Goal: Navigation & Orientation: Find specific page/section

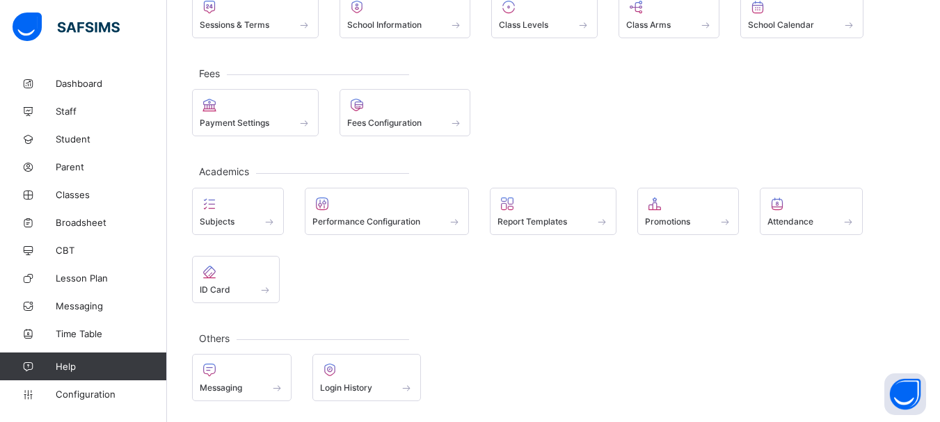
scroll to position [122, 0]
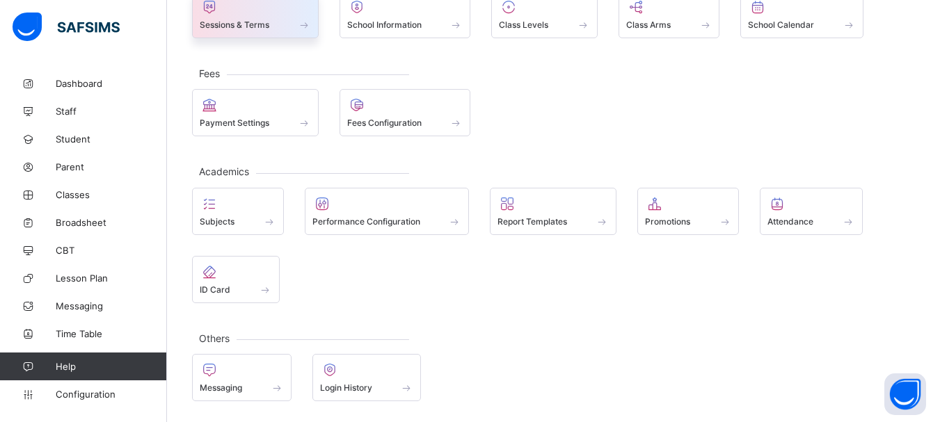
click at [268, 16] on span at bounding box center [255, 16] width 111 height 3
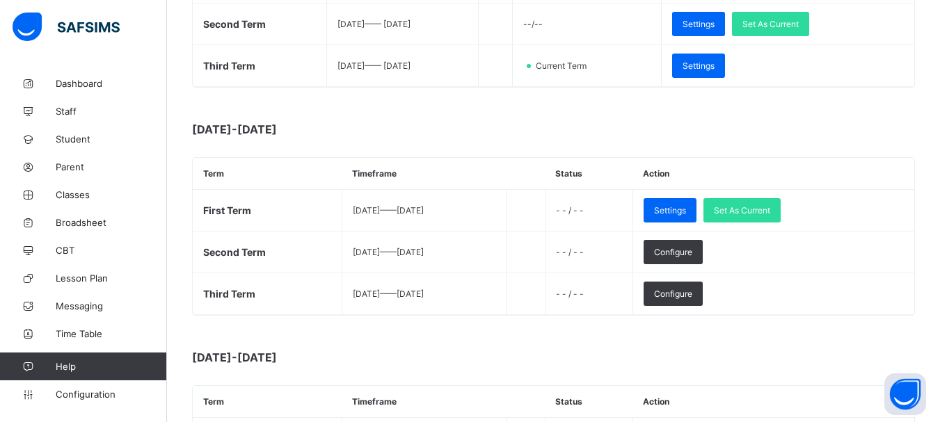
scroll to position [339, 0]
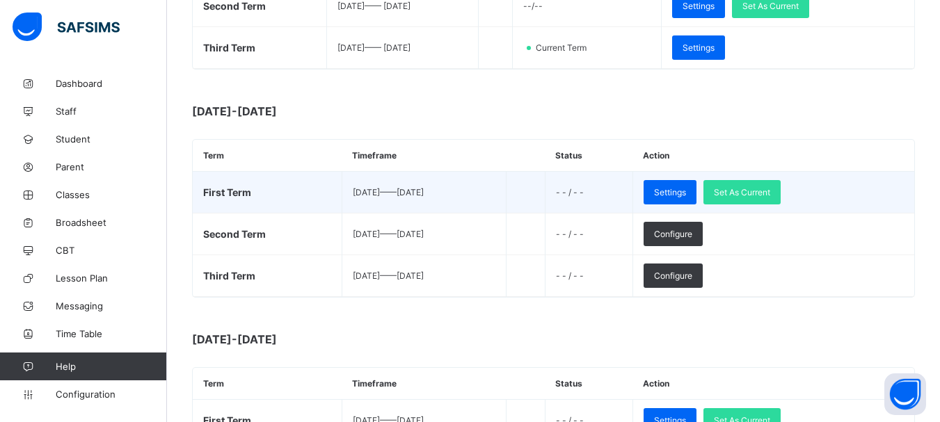
click at [781, 178] on td "Settings Set As Current" at bounding box center [773, 193] width 282 height 42
click at [770, 187] on span "Set As Current" at bounding box center [742, 192] width 56 height 10
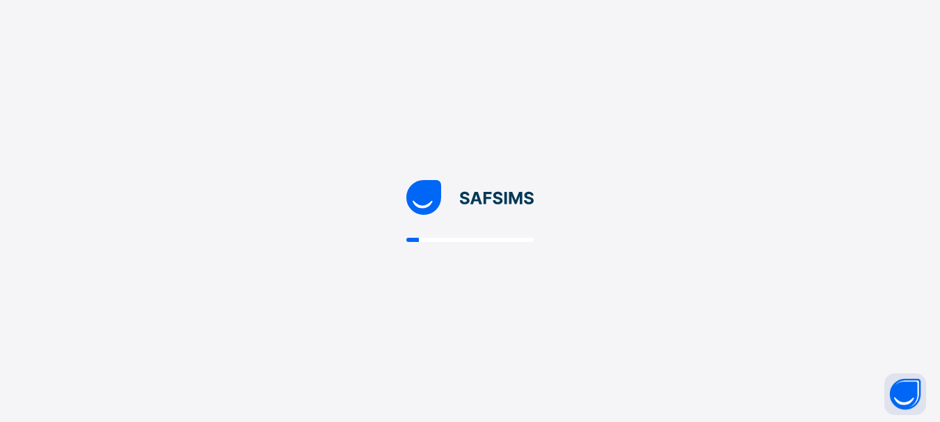
scroll to position [0, 0]
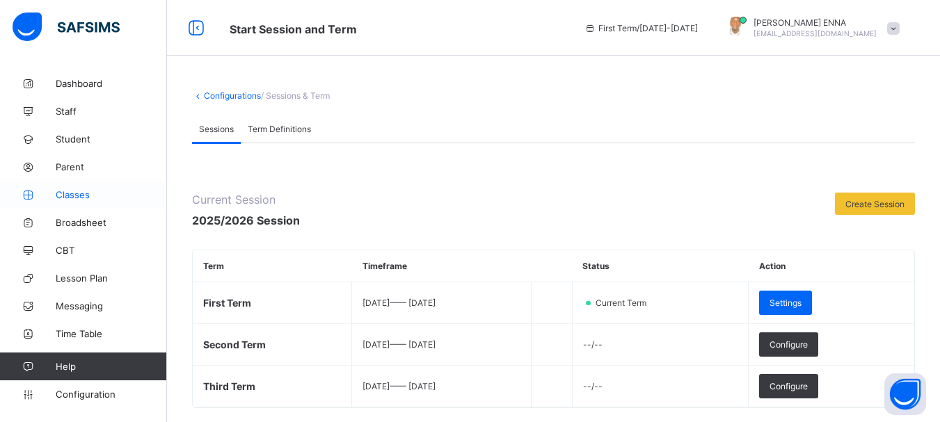
click at [83, 191] on span "Classes" at bounding box center [111, 194] width 111 height 11
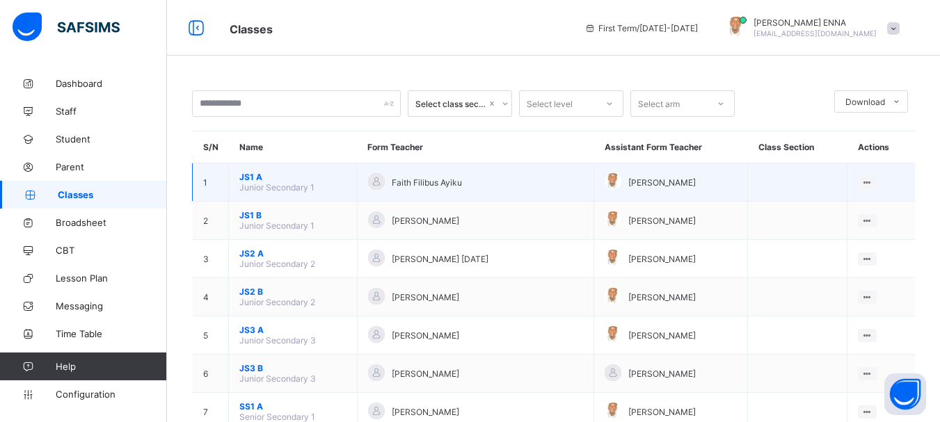
click at [257, 174] on span "JS1 A" at bounding box center [292, 177] width 107 height 10
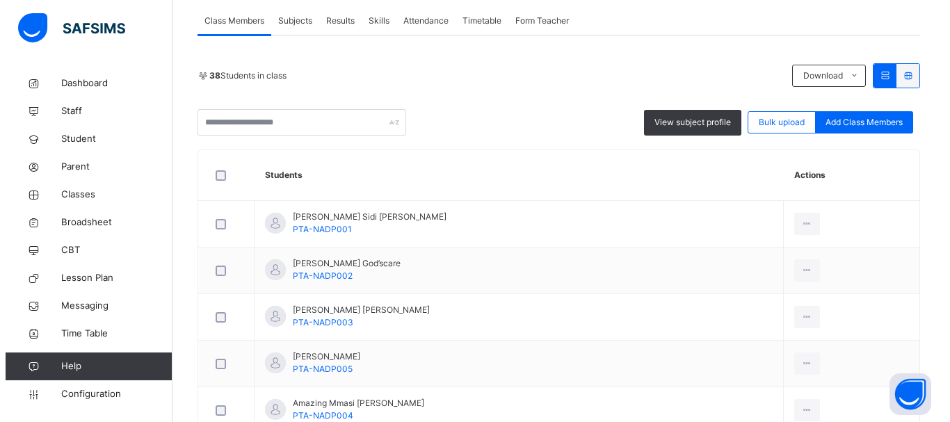
scroll to position [222, 0]
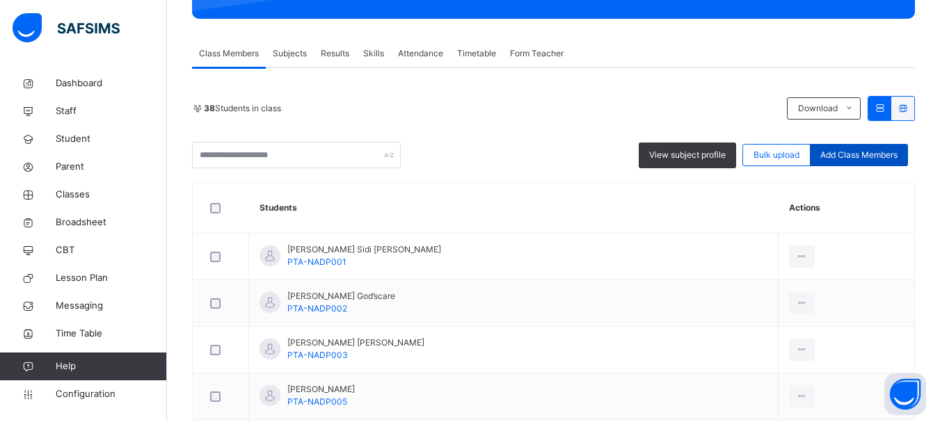
click at [854, 153] on span "Add Class Members" at bounding box center [858, 155] width 77 height 13
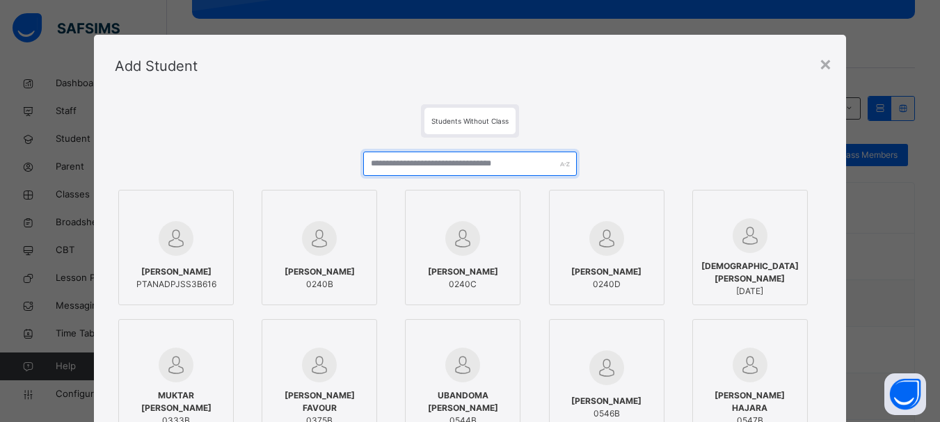
click at [534, 166] on input "text" at bounding box center [469, 164] width 213 height 24
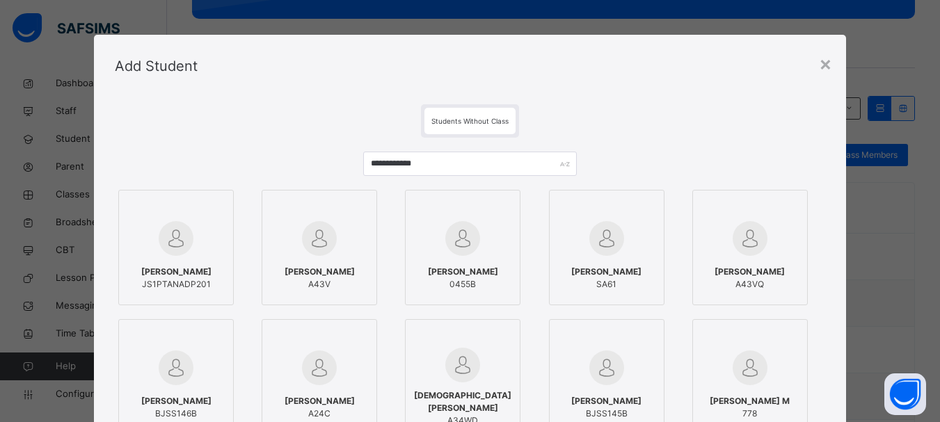
click at [177, 261] on div "[PERSON_NAME] JS1PTANADP201" at bounding box center [176, 278] width 100 height 39
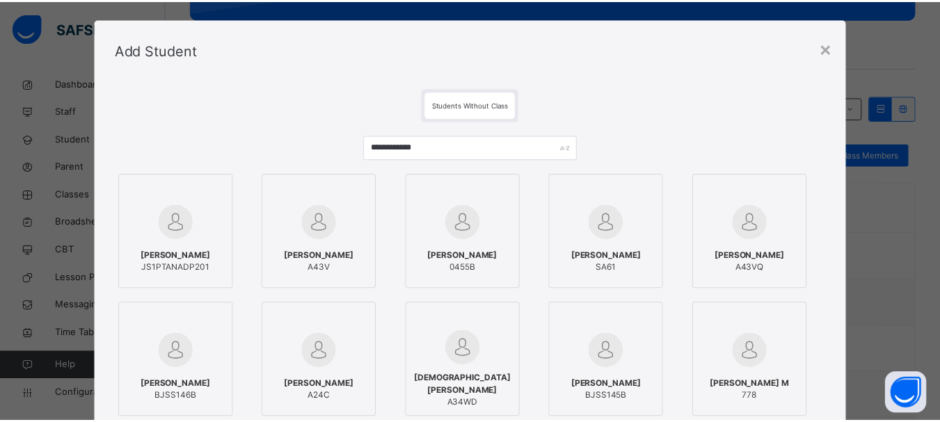
scroll to position [0, 0]
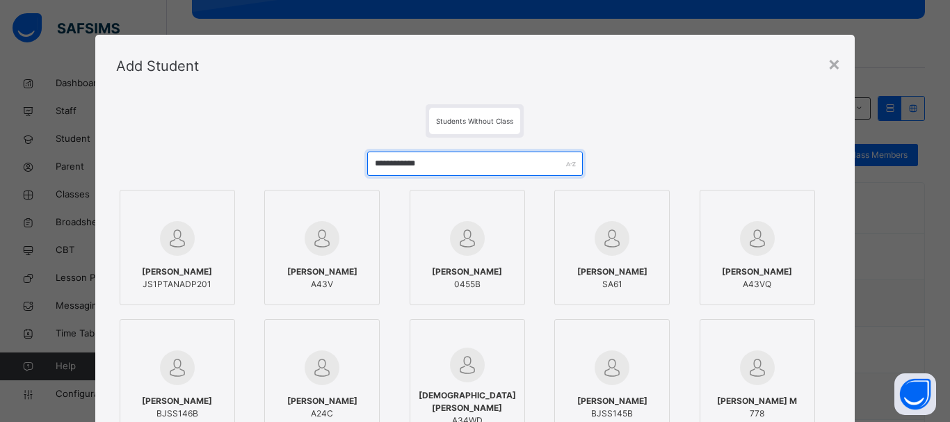
click at [447, 170] on input "**********" at bounding box center [475, 164] width 216 height 24
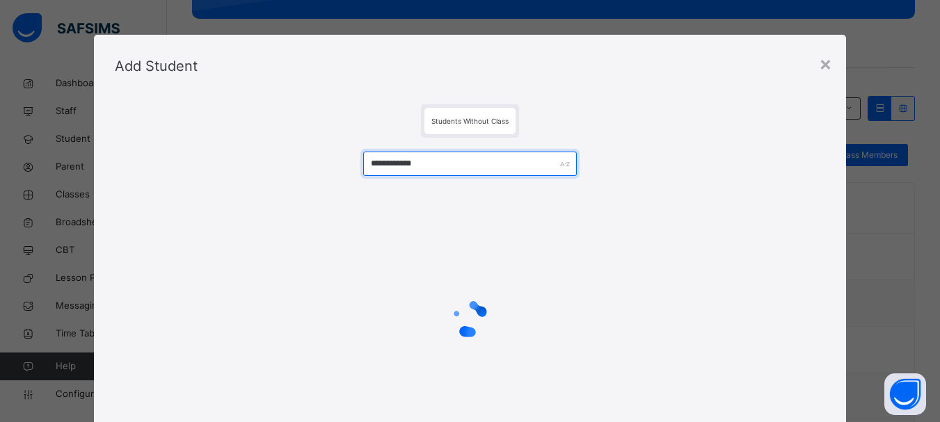
paste input "***"
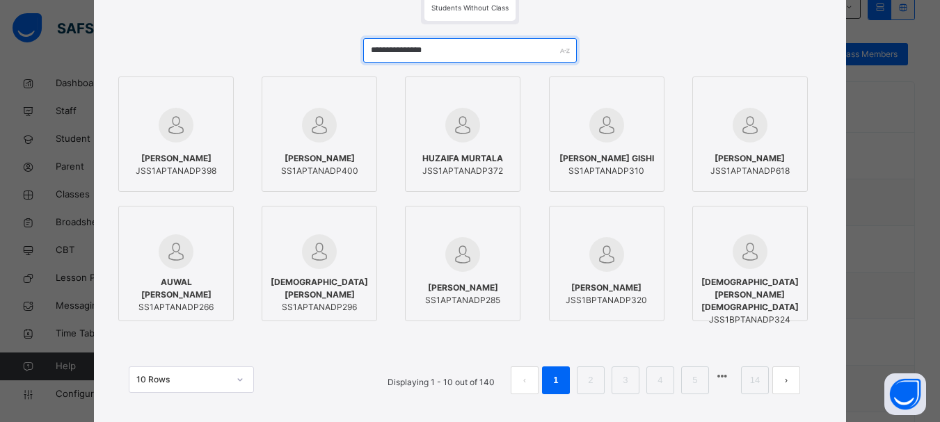
scroll to position [115, 0]
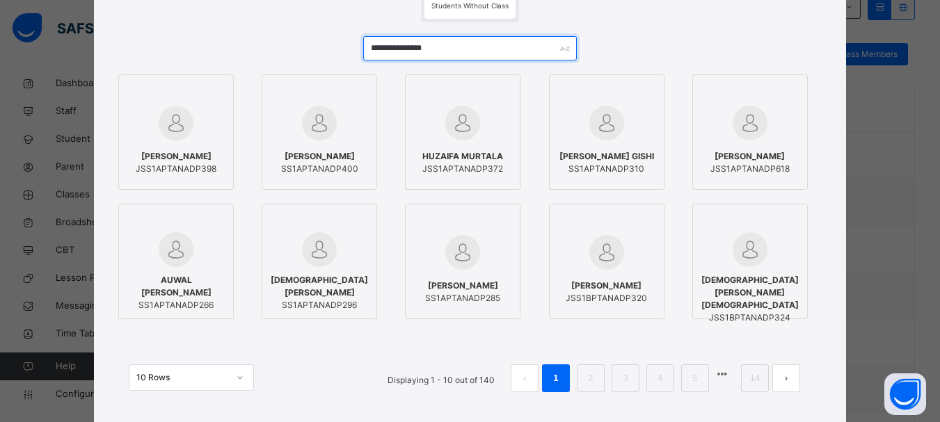
type input "**********"
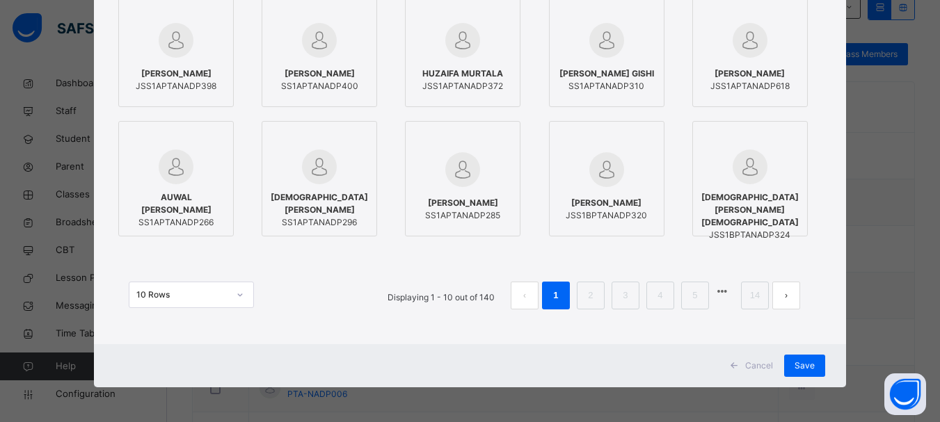
click at [754, 364] on span "Cancel" at bounding box center [759, 366] width 28 height 13
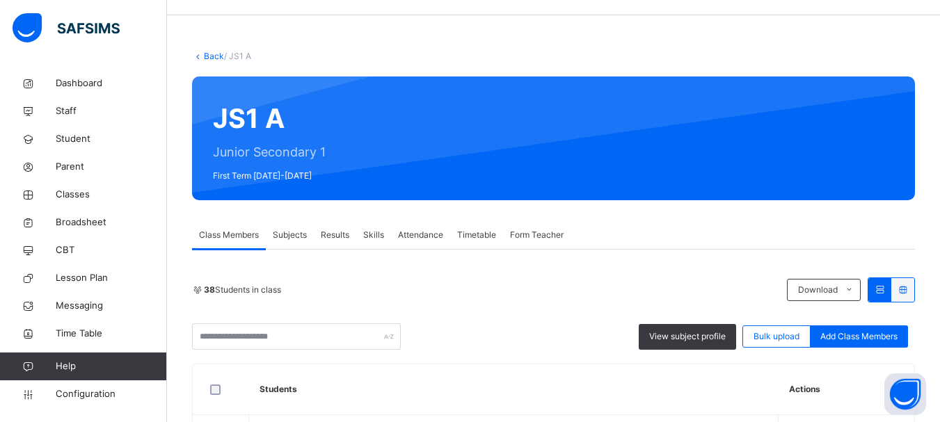
scroll to position [0, 0]
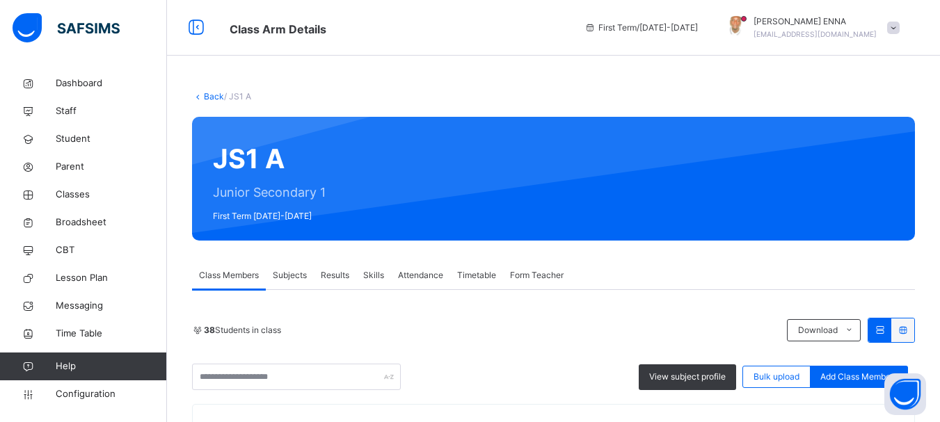
click at [211, 97] on link "Back" at bounding box center [214, 96] width 20 height 10
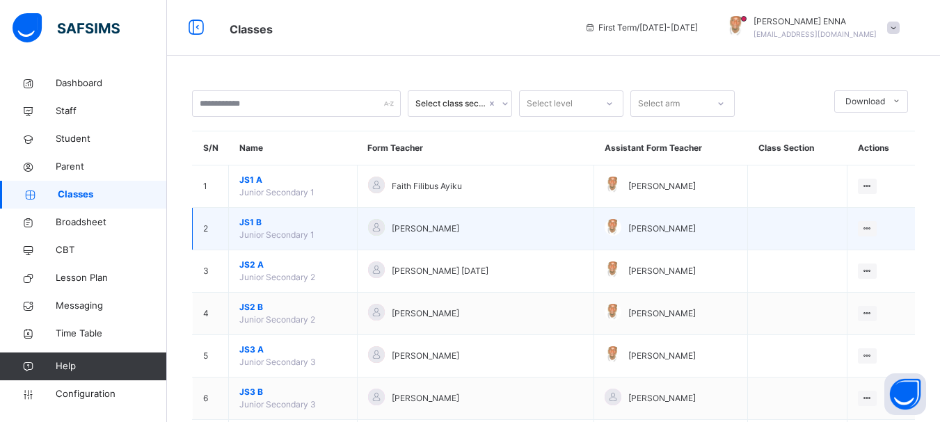
click at [252, 220] on span "JS1 B" at bounding box center [292, 222] width 107 height 13
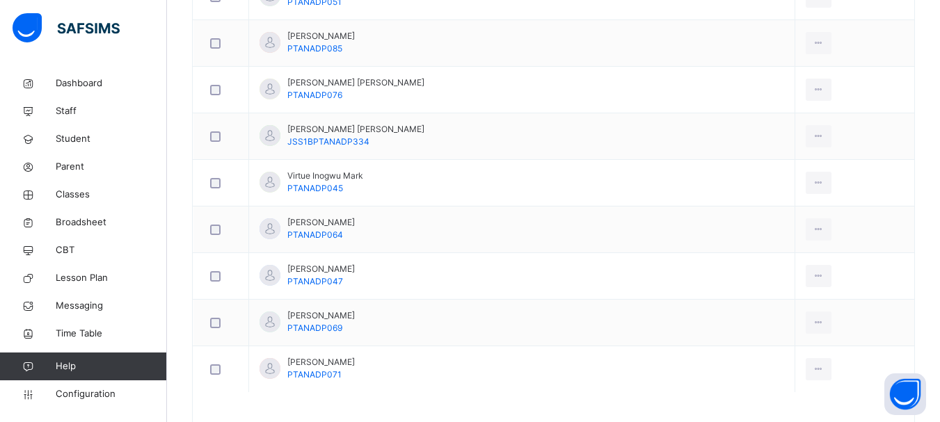
scroll to position [2952, 0]
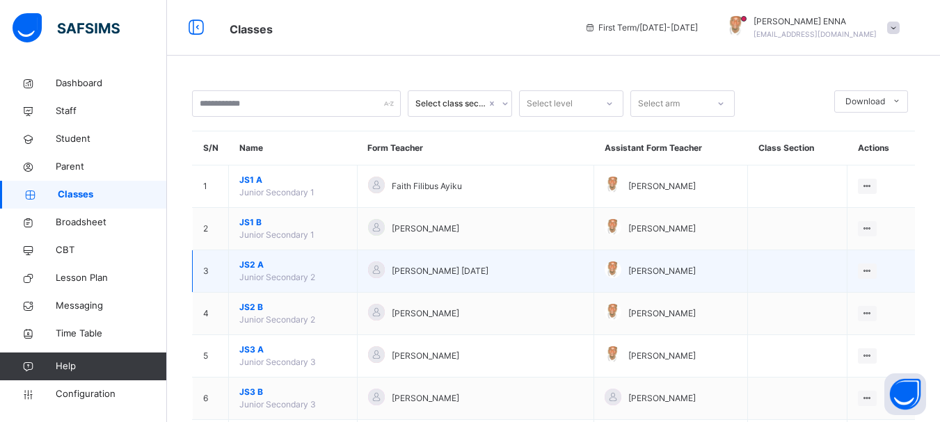
click at [252, 266] on span "JS2 A" at bounding box center [292, 265] width 107 height 13
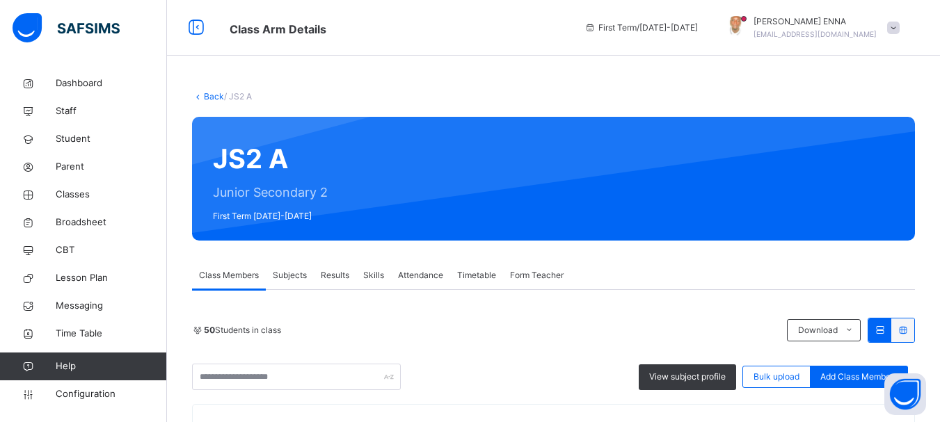
click at [207, 93] on link "Back" at bounding box center [214, 96] width 20 height 10
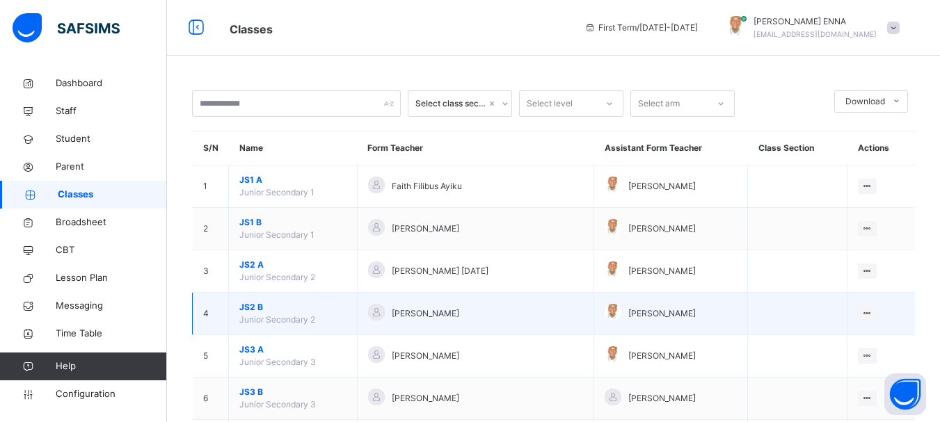
click at [253, 307] on span "JS2 B" at bounding box center [292, 307] width 107 height 13
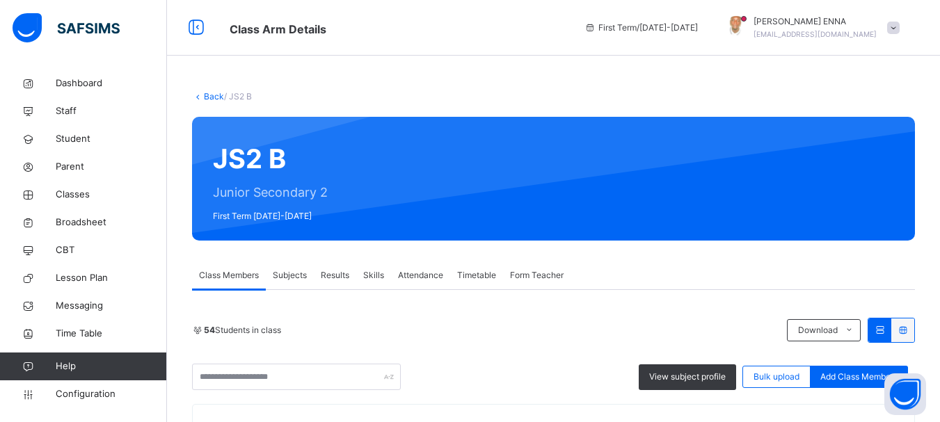
click at [204, 95] on link "Back" at bounding box center [214, 96] width 20 height 10
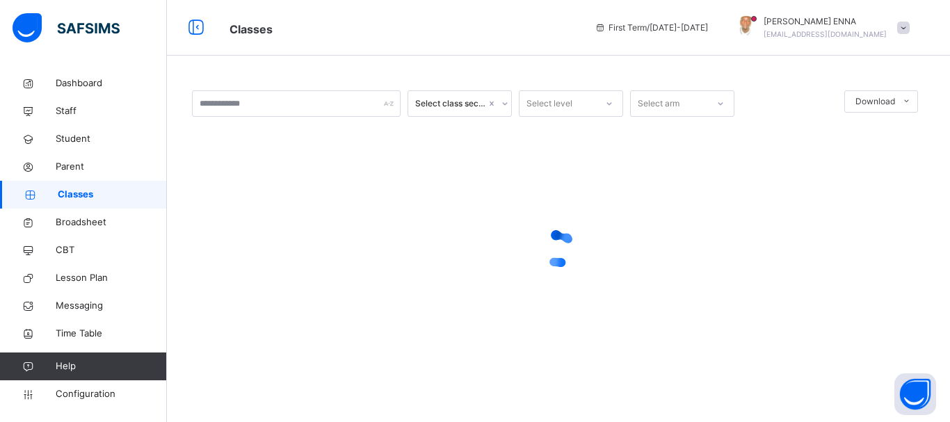
click at [939, 239] on html "Classes First Term / [DATE]-[DATE] [PERSON_NAME] [EMAIL_ADDRESS][DOMAIN_NAME] D…" at bounding box center [475, 211] width 950 height 422
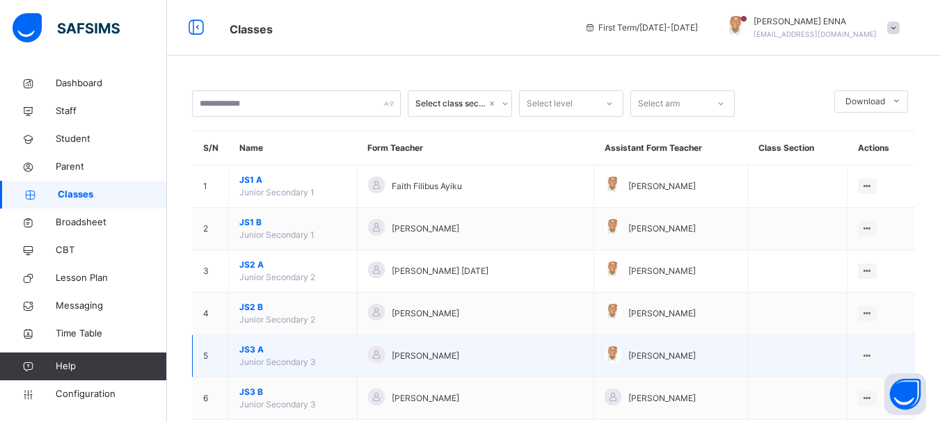
click at [252, 348] on span "JS3 A" at bounding box center [292, 350] width 107 height 13
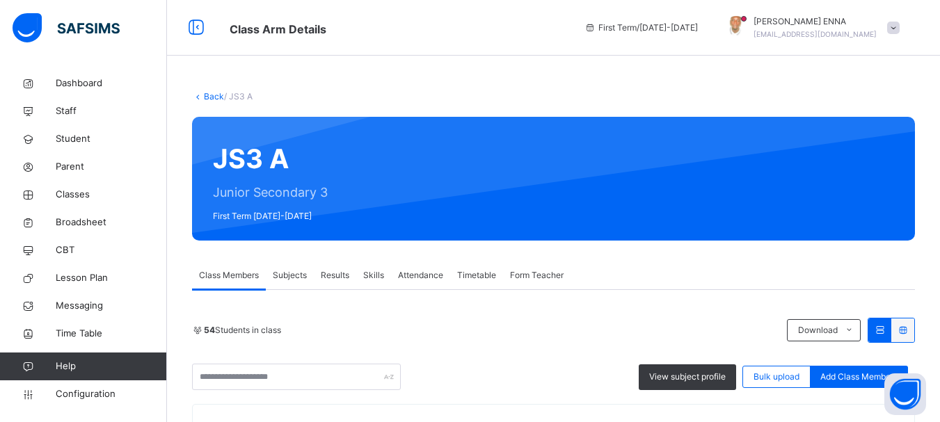
click at [211, 94] on link "Back" at bounding box center [214, 96] width 20 height 10
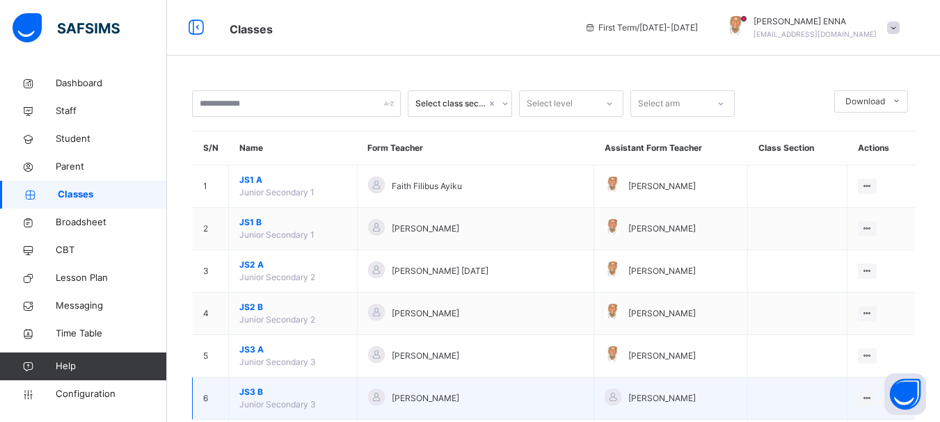
click at [248, 390] on span "JS3 B" at bounding box center [292, 392] width 107 height 13
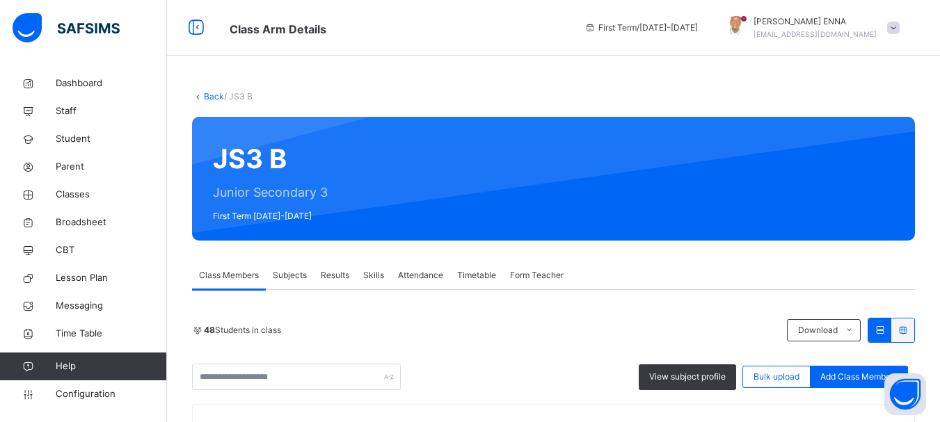
click at [205, 97] on link "Back" at bounding box center [214, 96] width 20 height 10
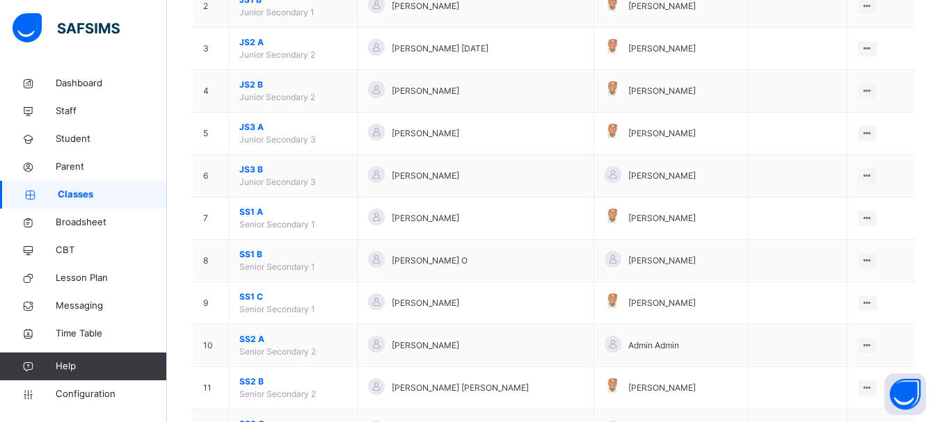
scroll to position [249, 0]
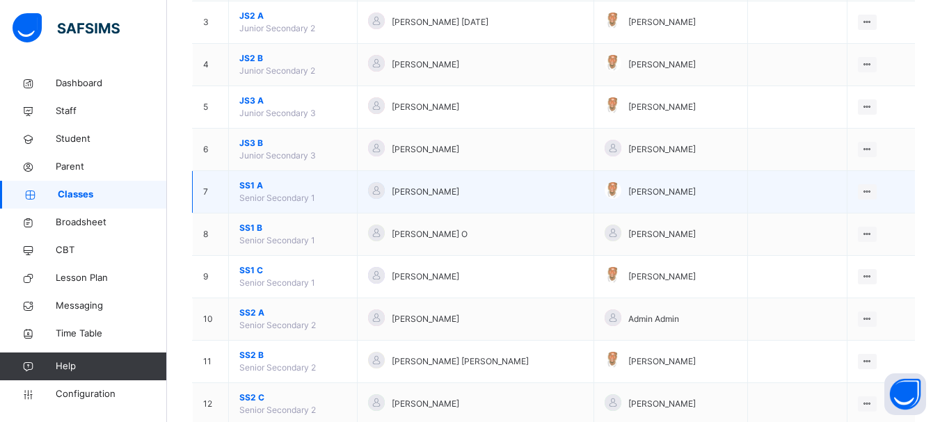
click at [249, 183] on span "SS1 A" at bounding box center [292, 185] width 107 height 13
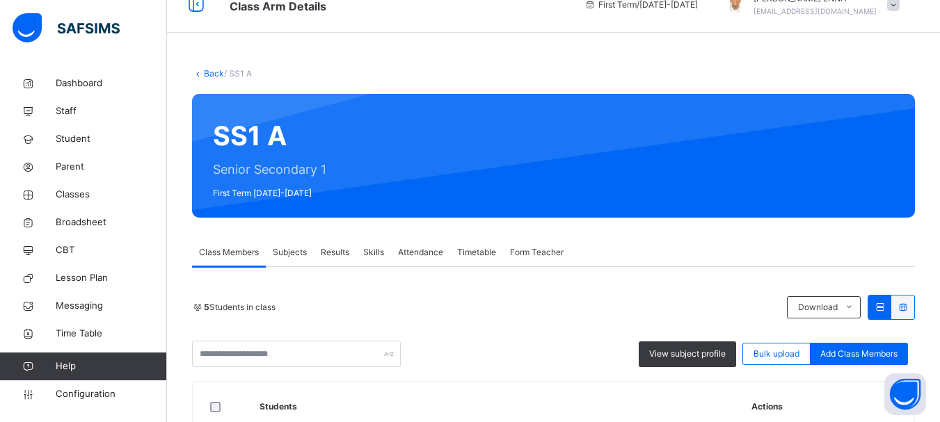
scroll to position [19, 0]
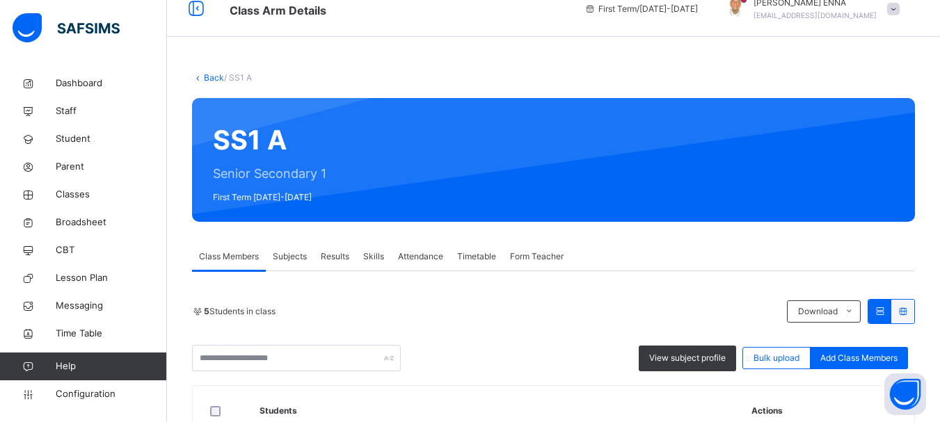
click at [208, 77] on link "Back" at bounding box center [214, 77] width 20 height 10
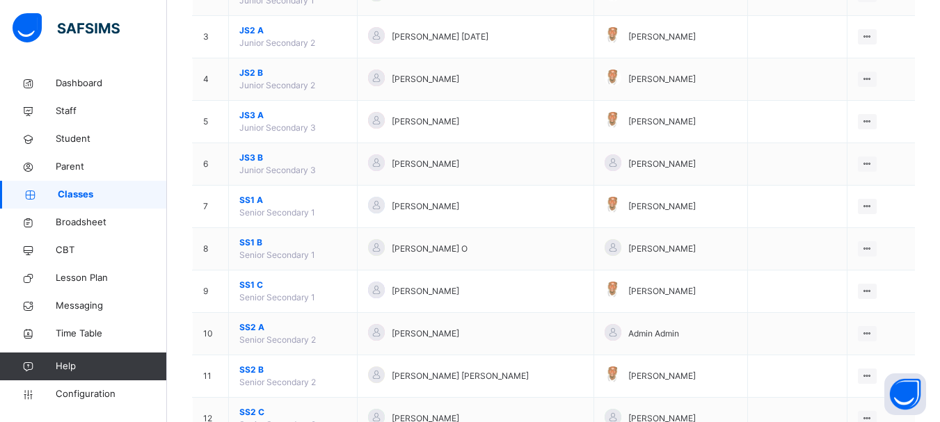
scroll to position [237, 0]
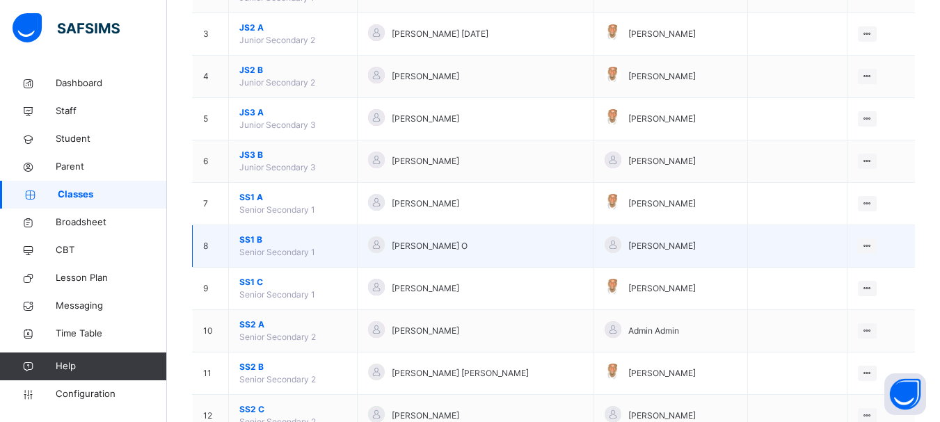
click at [246, 239] on span "SS1 B" at bounding box center [292, 240] width 107 height 13
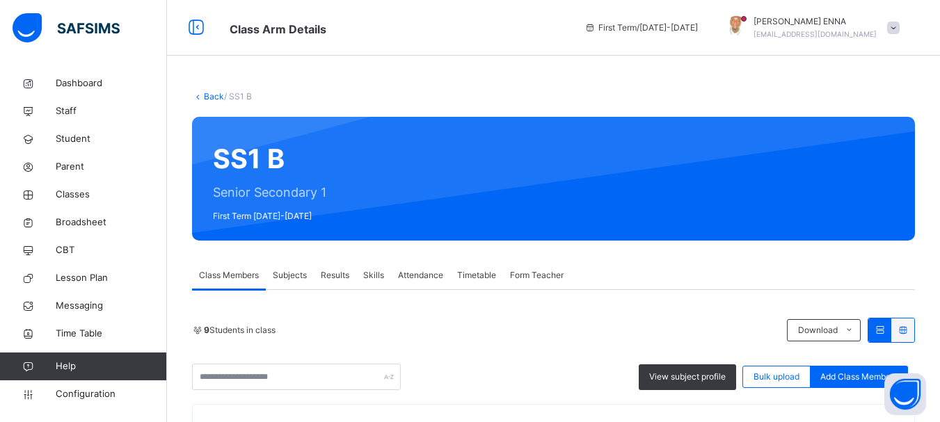
click at [208, 98] on link "Back" at bounding box center [214, 96] width 20 height 10
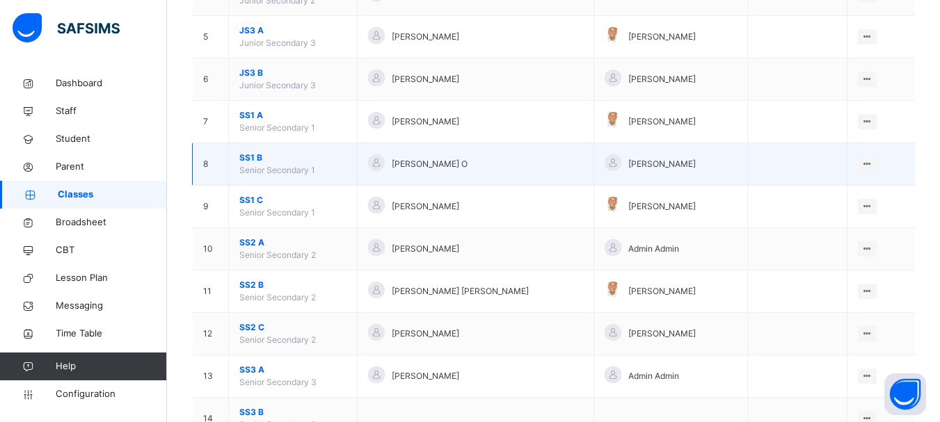
scroll to position [318, 0]
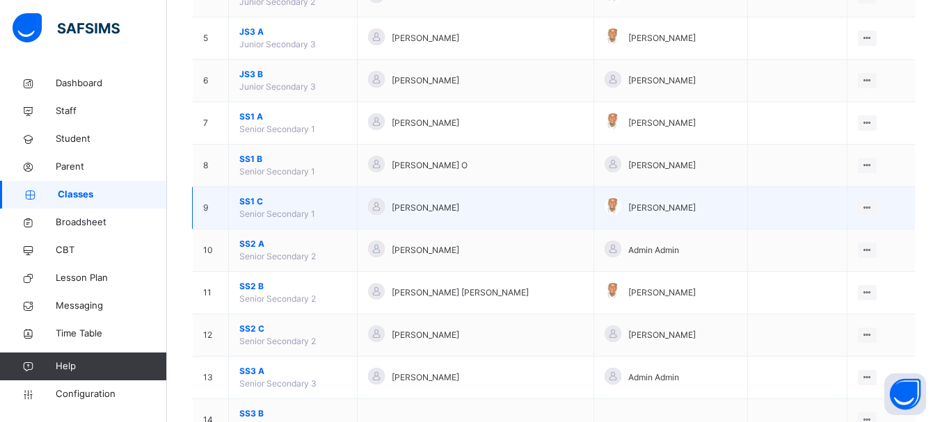
click at [244, 201] on span "SS1 C" at bounding box center [292, 201] width 107 height 13
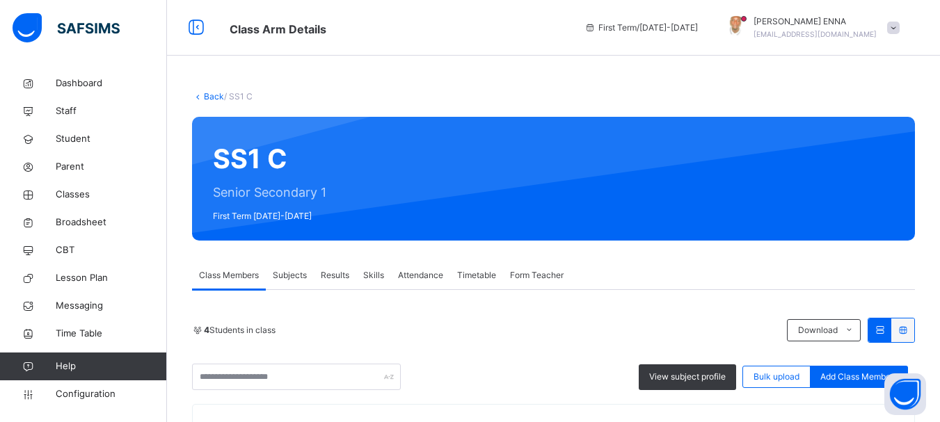
click at [211, 96] on link "Back" at bounding box center [214, 96] width 20 height 10
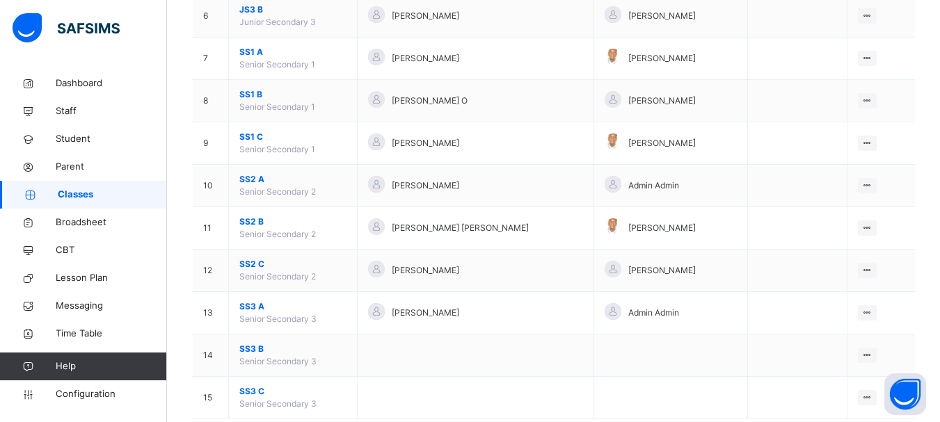
scroll to position [388, 0]
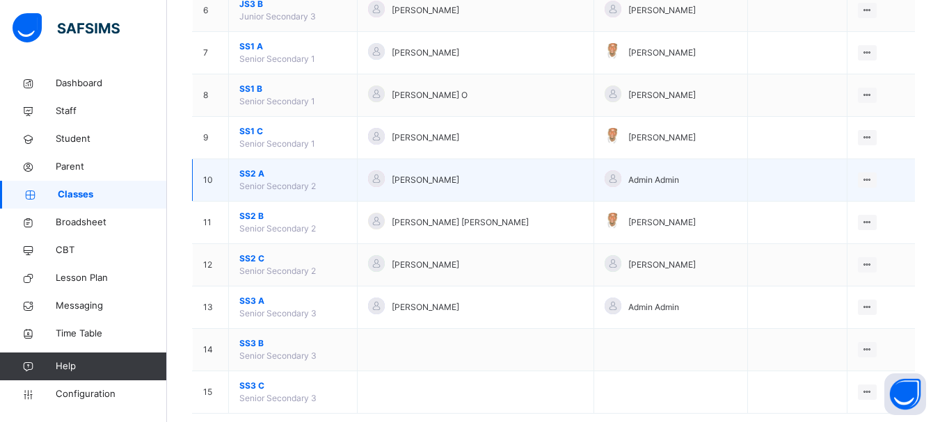
click at [254, 172] on span "SS2 A" at bounding box center [292, 174] width 107 height 13
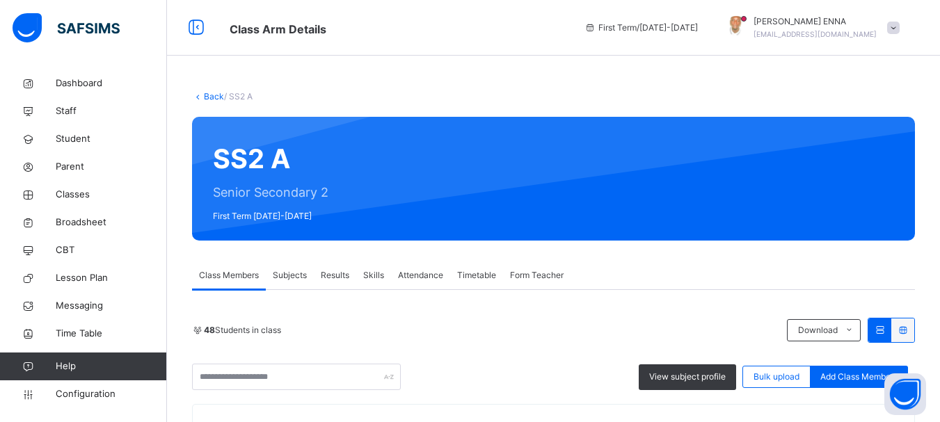
click at [206, 93] on link "Back" at bounding box center [214, 96] width 20 height 10
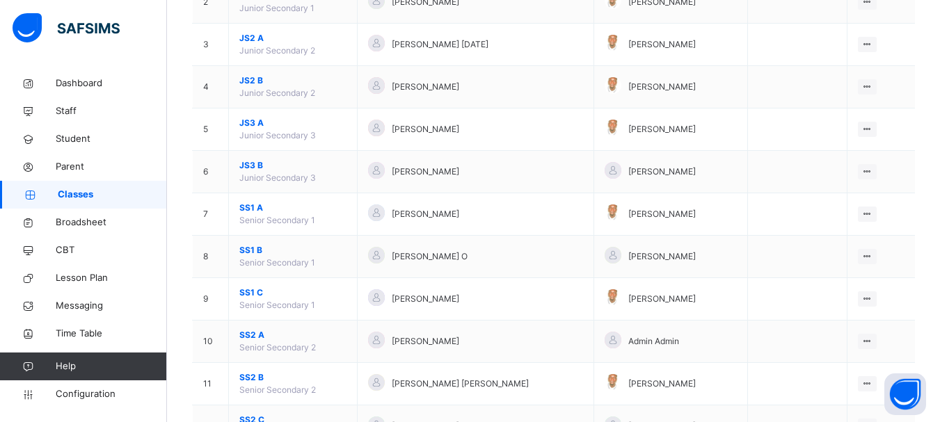
scroll to position [415, 0]
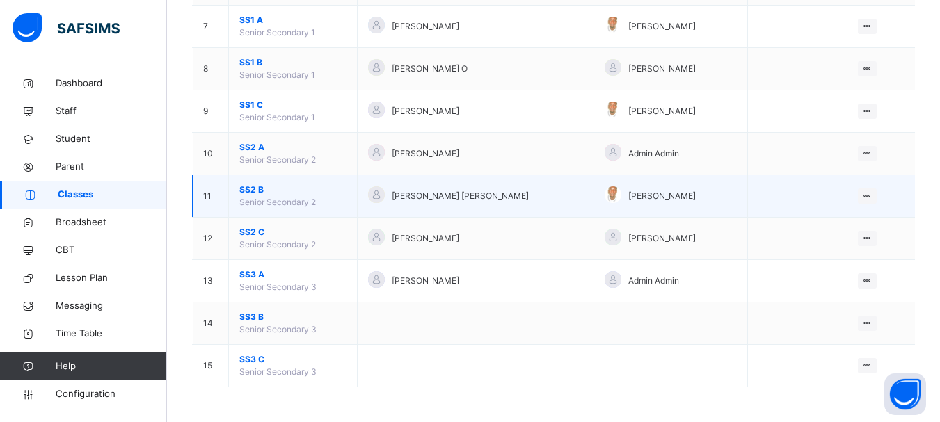
click at [250, 193] on span "SS2 B" at bounding box center [292, 190] width 107 height 13
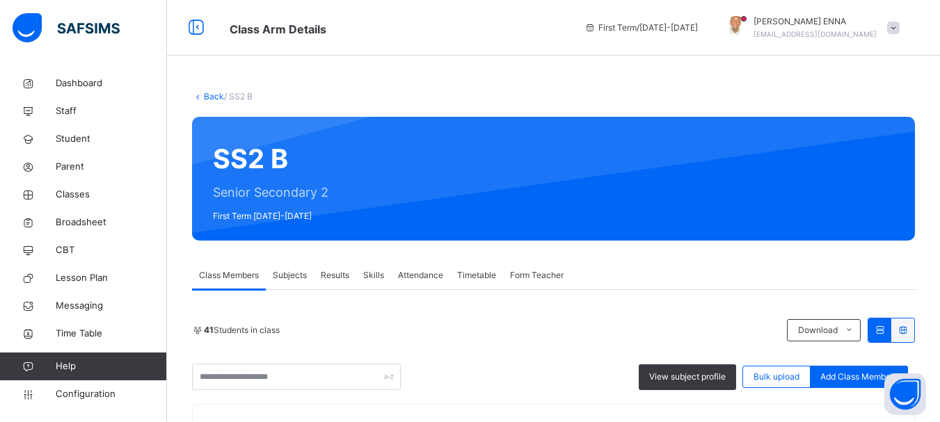
click at [209, 97] on link "Back" at bounding box center [214, 96] width 20 height 10
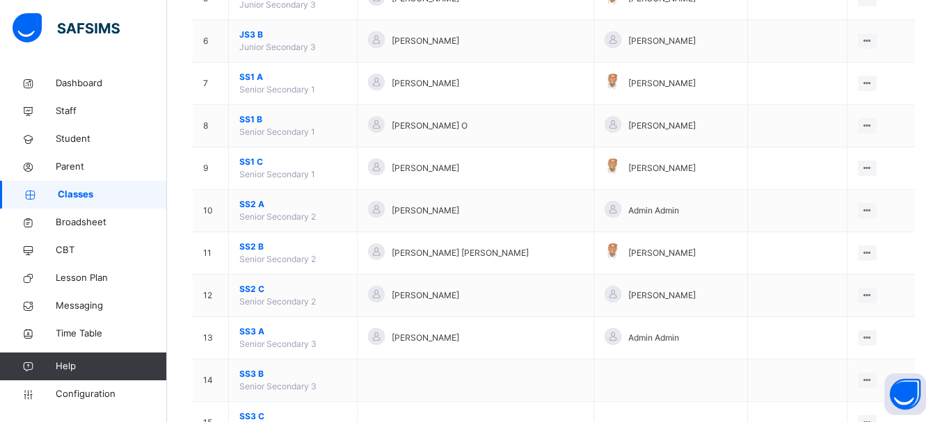
scroll to position [369, 0]
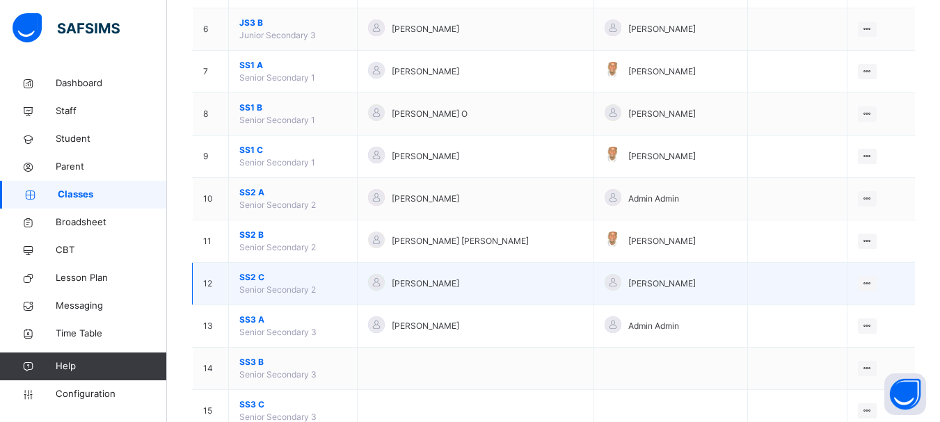
click at [251, 273] on span "SS2 C" at bounding box center [292, 277] width 107 height 13
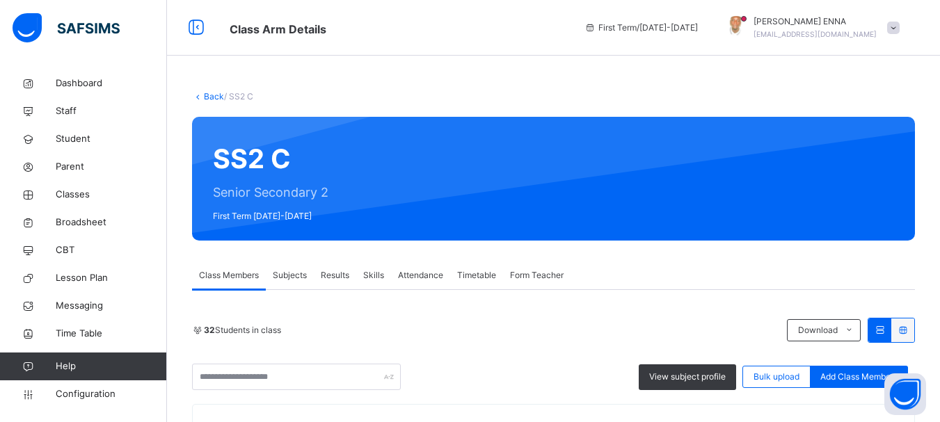
click at [212, 96] on link "Back" at bounding box center [214, 96] width 20 height 10
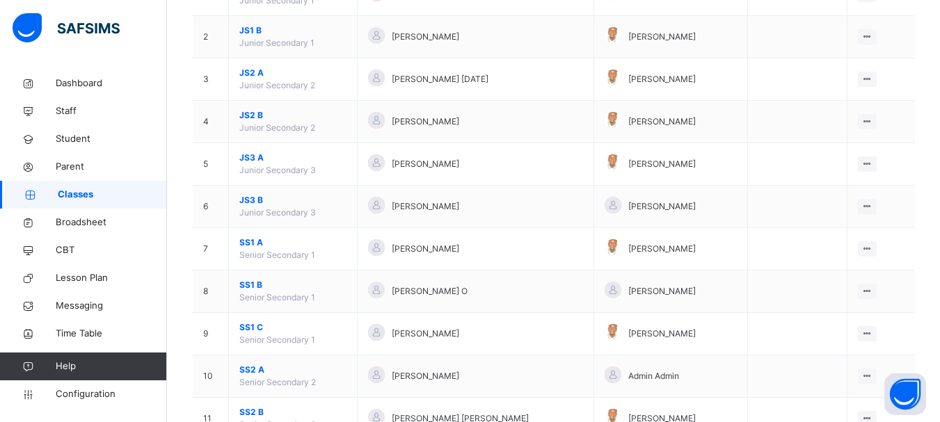
scroll to position [415, 0]
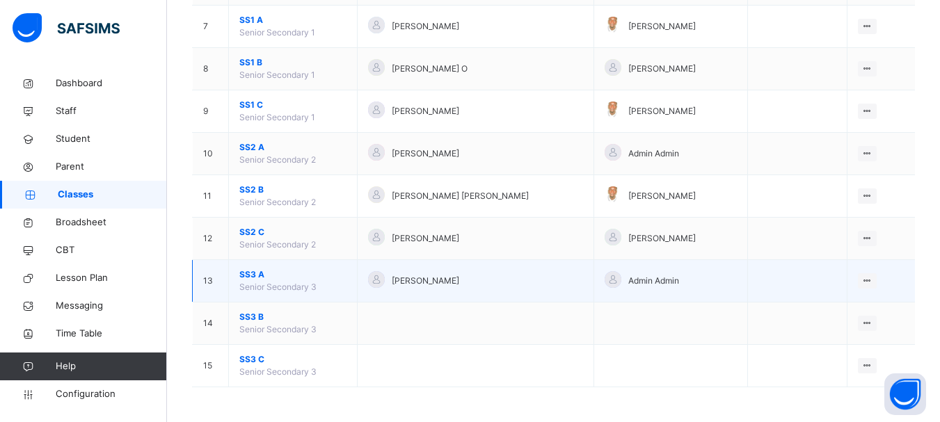
click at [249, 275] on span "SS3 A" at bounding box center [292, 274] width 107 height 13
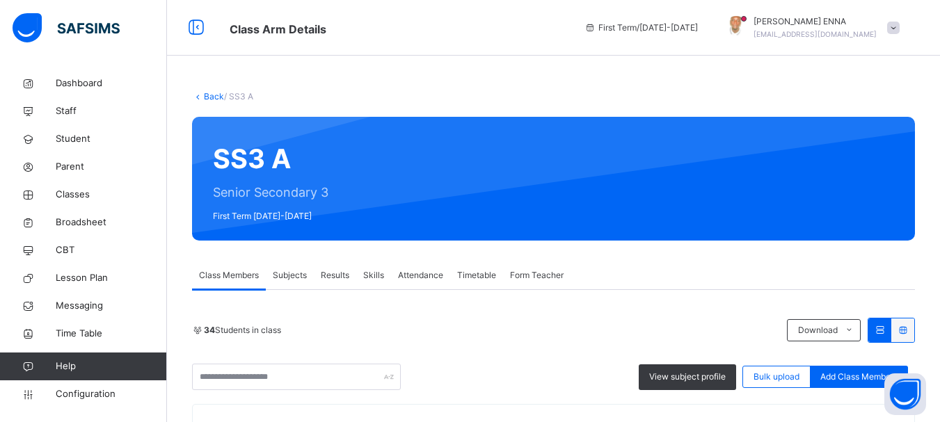
click at [213, 95] on link "Back" at bounding box center [214, 96] width 20 height 10
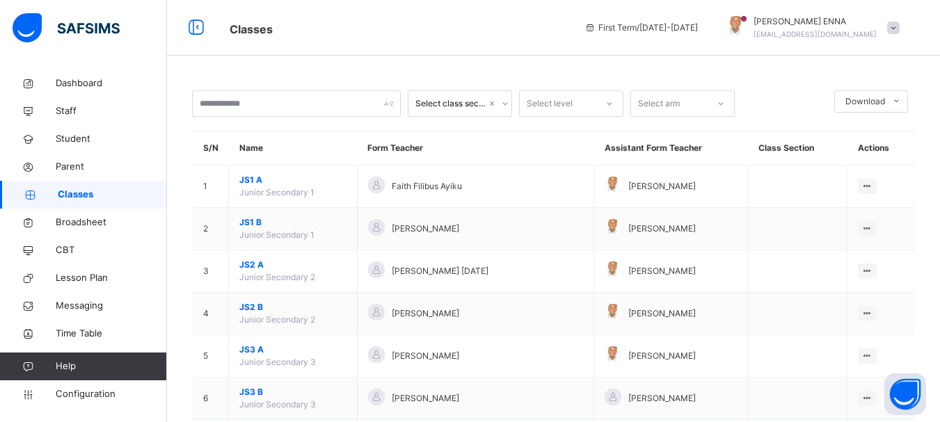
scroll to position [415, 0]
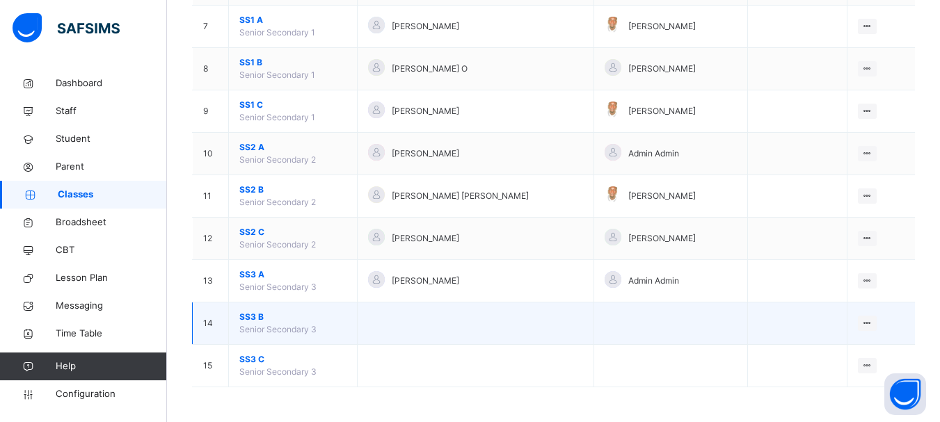
click at [252, 316] on span "SS3 B" at bounding box center [292, 317] width 107 height 13
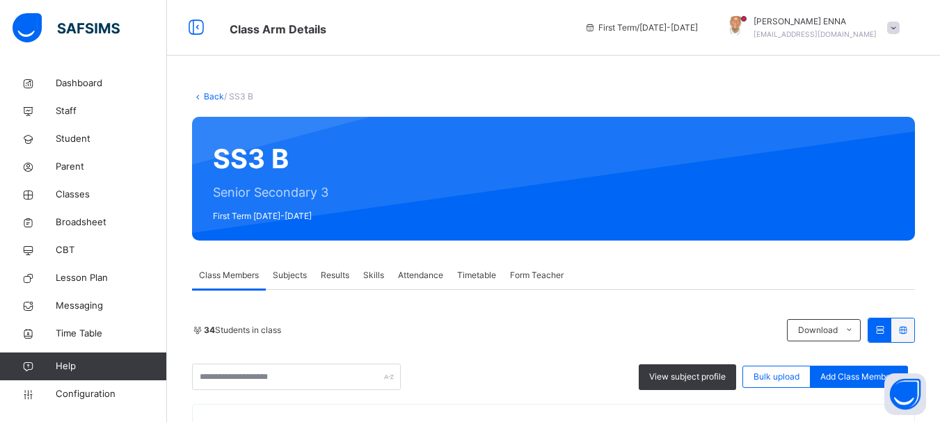
click at [208, 97] on link "Back" at bounding box center [214, 96] width 20 height 10
